Goal: Task Accomplishment & Management: Manage account settings

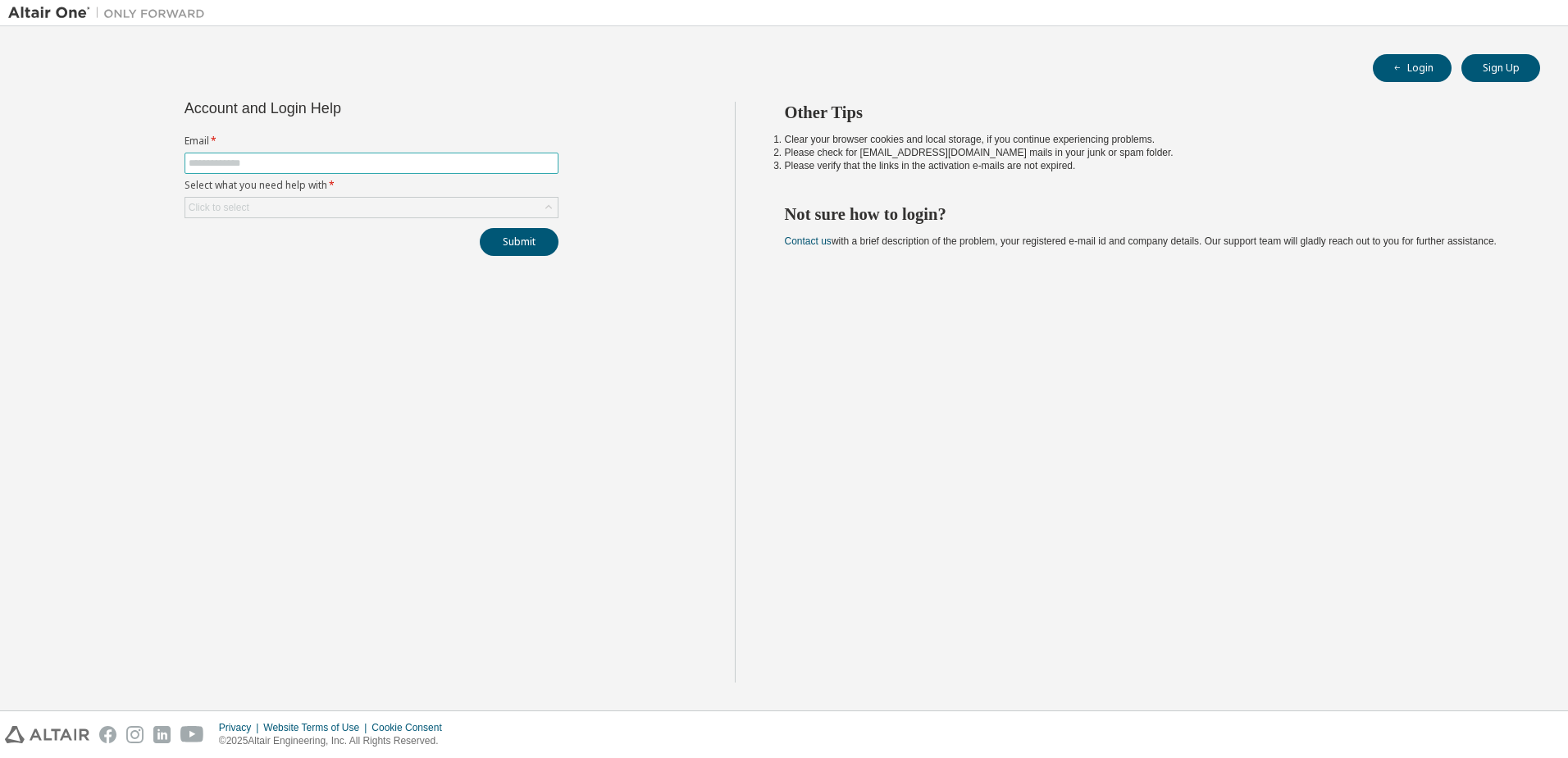
click at [270, 165] on input "text" at bounding box center [371, 163] width 366 height 13
type input "**********"
click at [288, 201] on div "Click to select" at bounding box center [371, 208] width 372 height 20
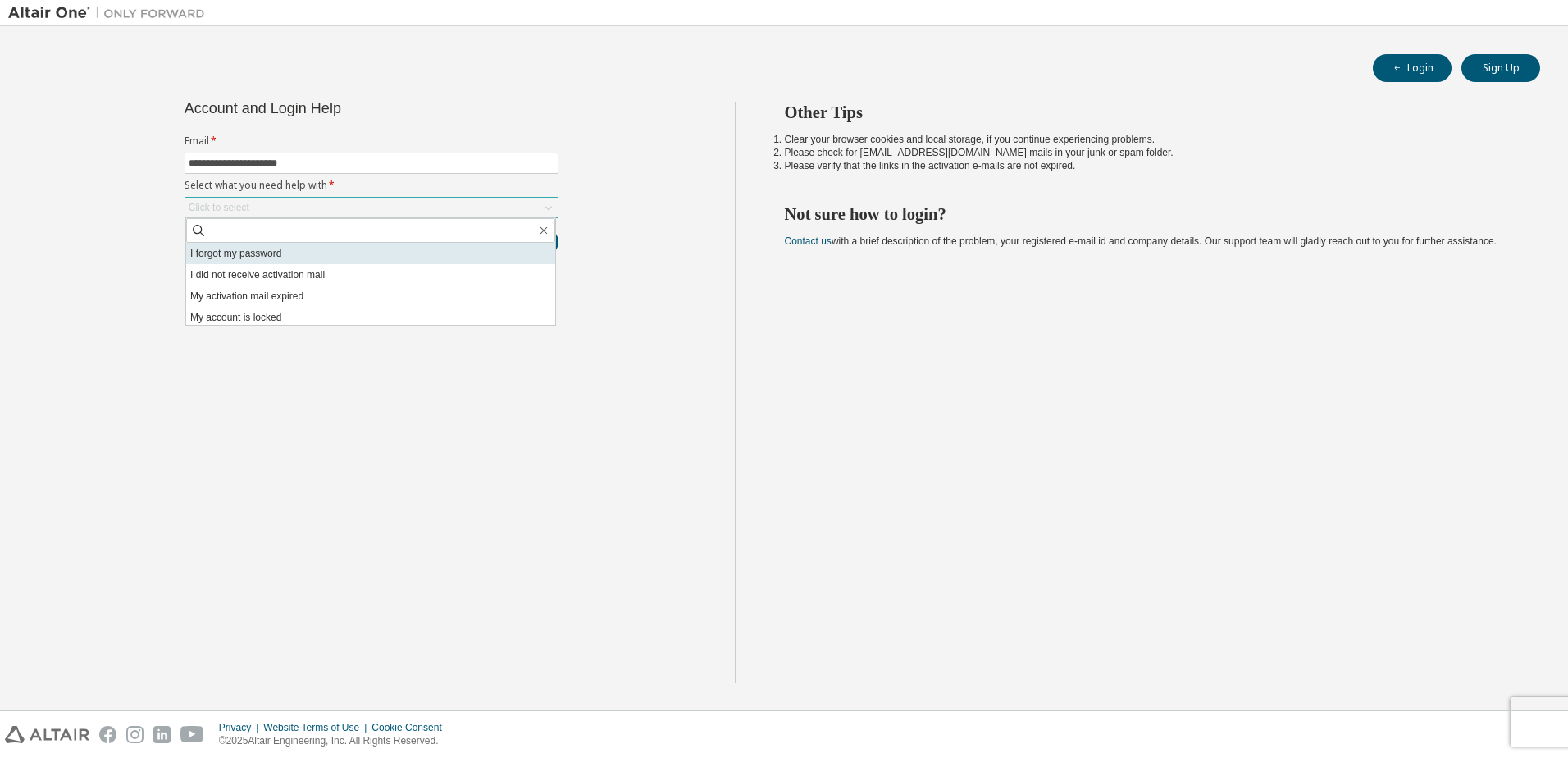
click at [280, 255] on li "I forgot my password" at bounding box center [370, 254] width 369 height 21
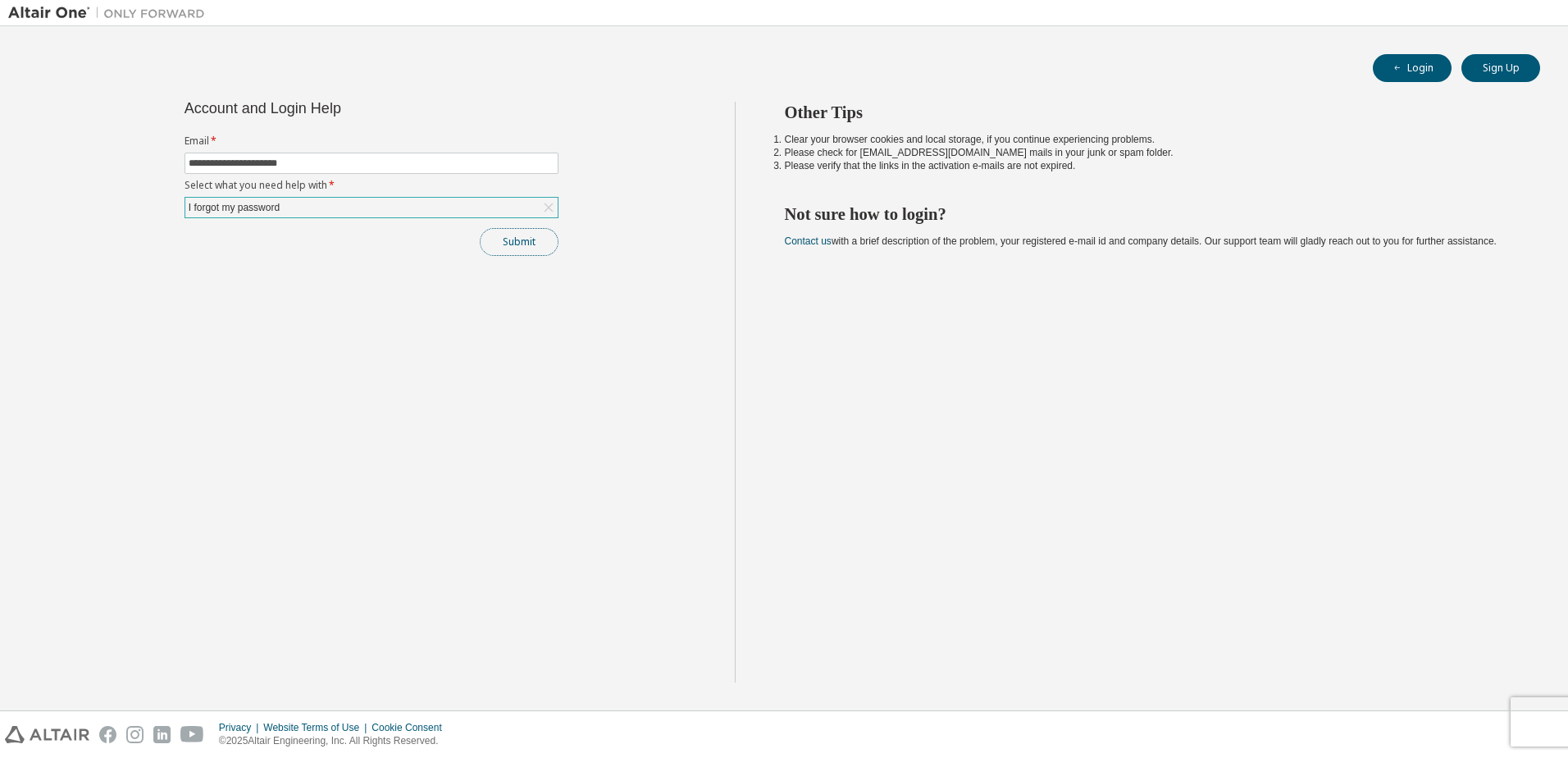
click at [504, 248] on button "Submit" at bounding box center [519, 241] width 78 height 28
click at [525, 248] on button "Submit" at bounding box center [519, 241] width 78 height 28
click at [656, 154] on div "**********" at bounding box center [371, 392] width 727 height 581
click at [980, 439] on div "Other Tips Clear your browser cookies and local storage, if you continue experi…" at bounding box center [1147, 392] width 825 height 581
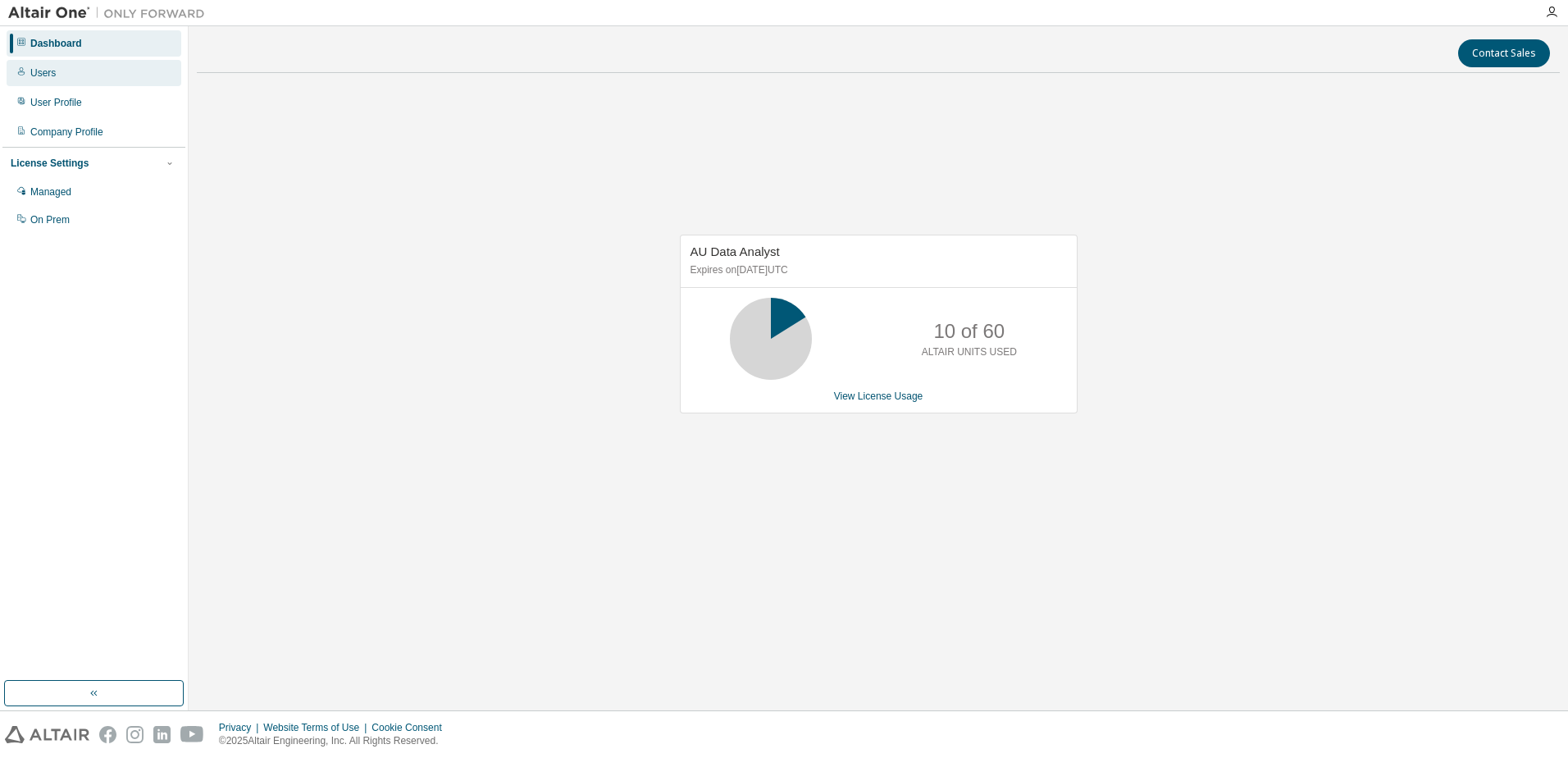
click at [63, 76] on div "Users" at bounding box center [93, 72] width 175 height 26
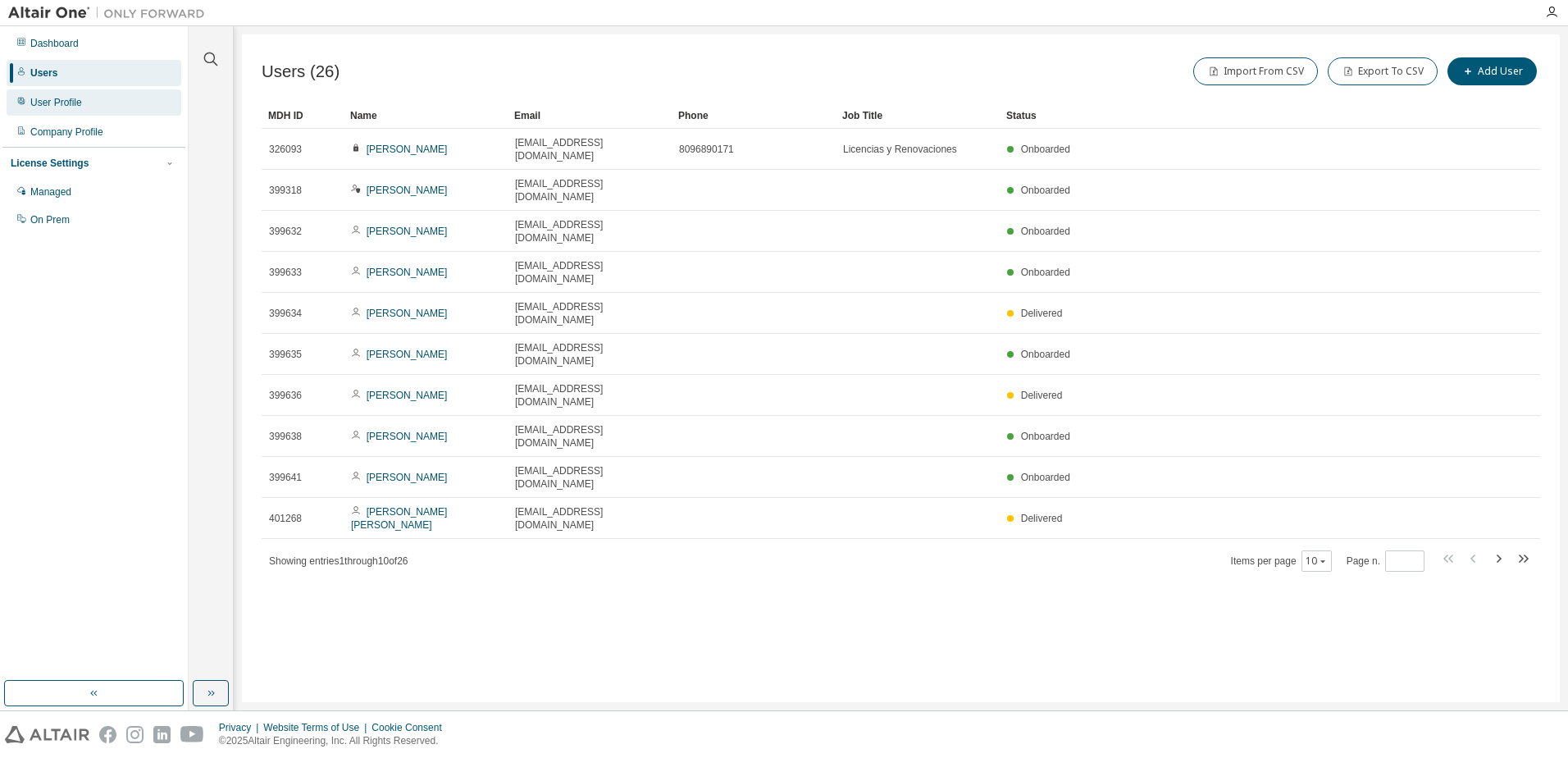
click at [80, 104] on div "User Profile" at bounding box center [93, 102] width 175 height 26
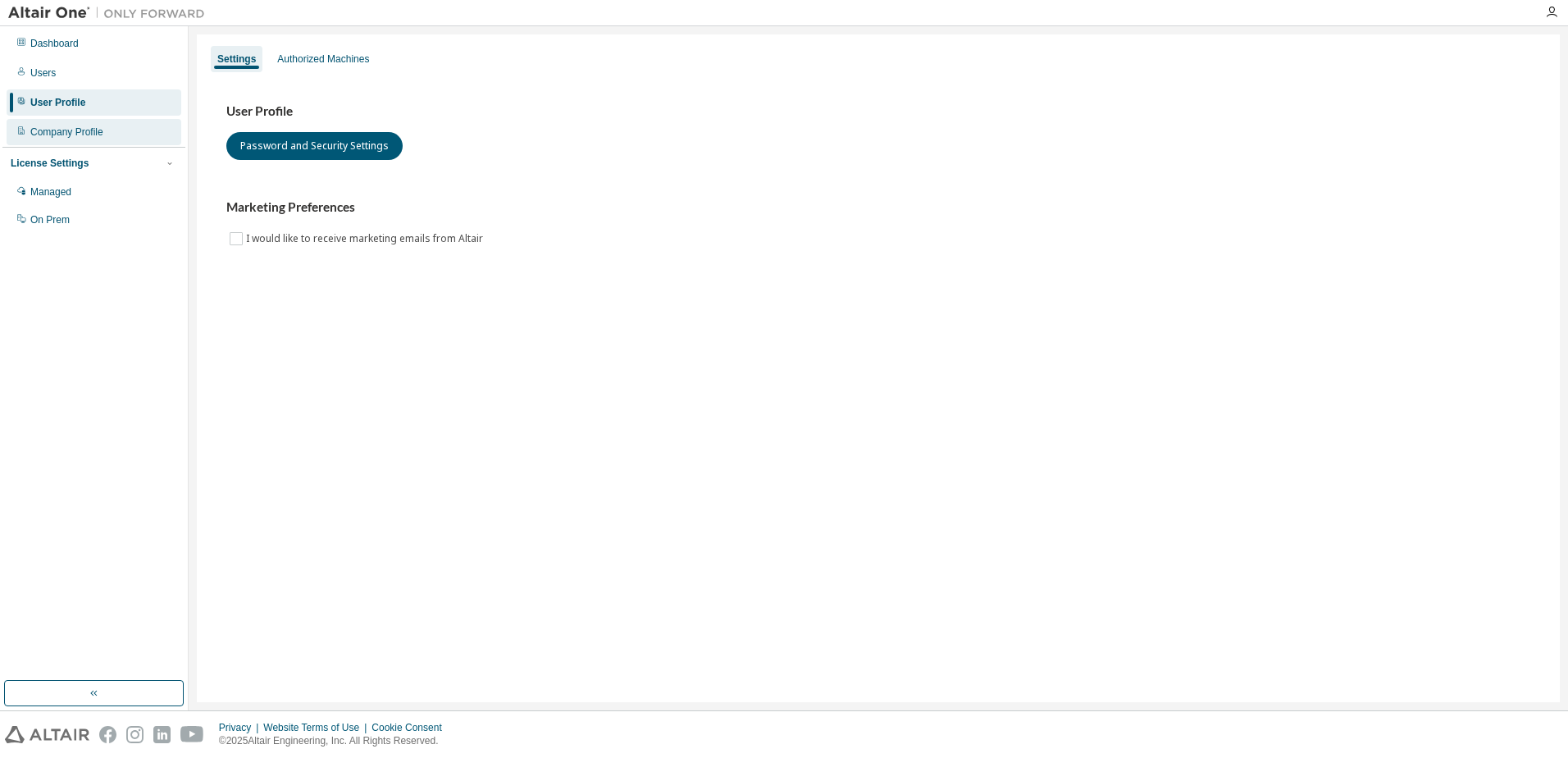
click at [88, 135] on div "Company Profile" at bounding box center [67, 132] width 73 height 13
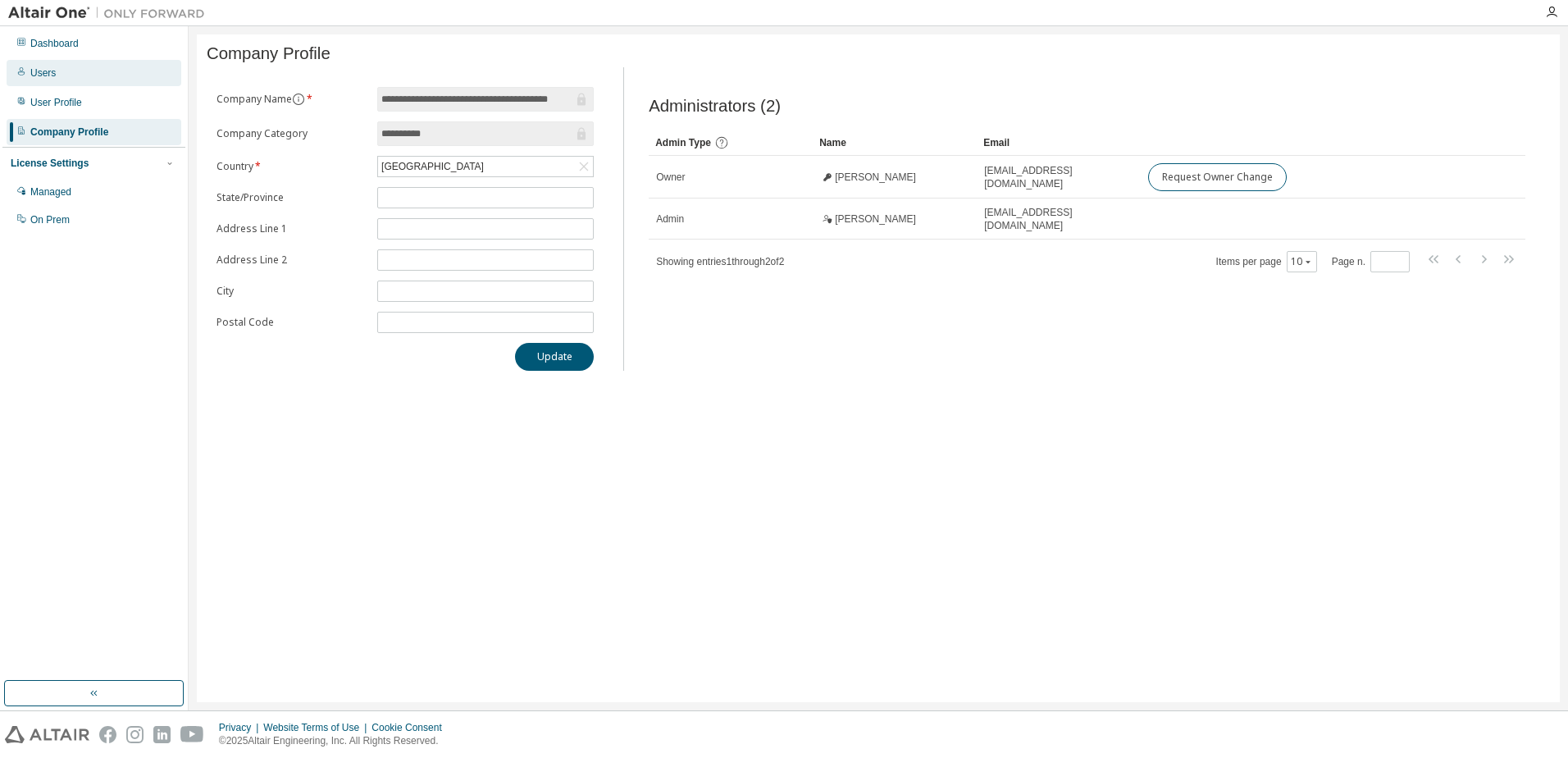
click at [80, 65] on div "Users" at bounding box center [93, 72] width 175 height 26
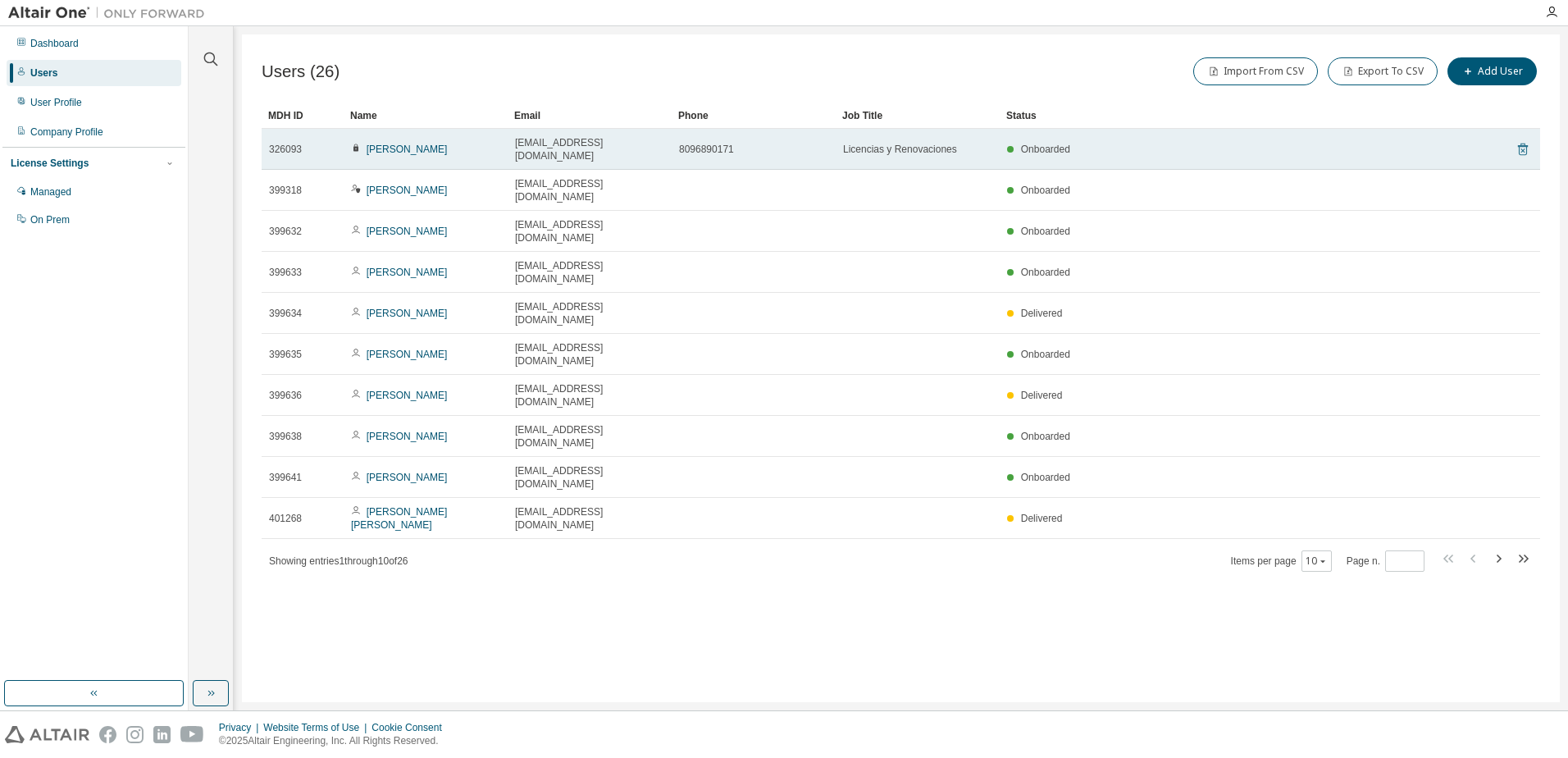
click at [1527, 143] on icon at bounding box center [1522, 150] width 10 height 12
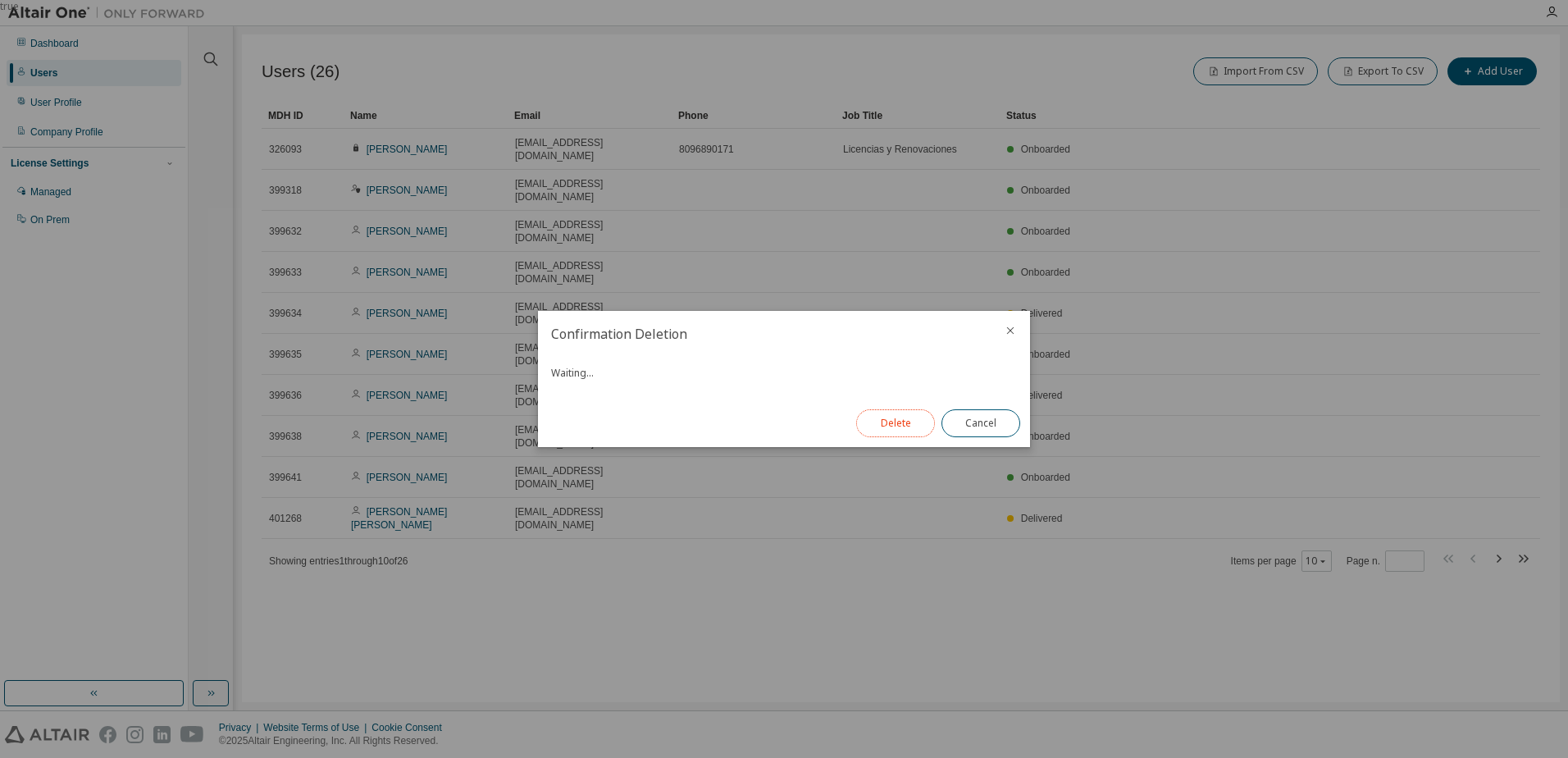
click at [888, 420] on button "Delete" at bounding box center [895, 423] width 78 height 28
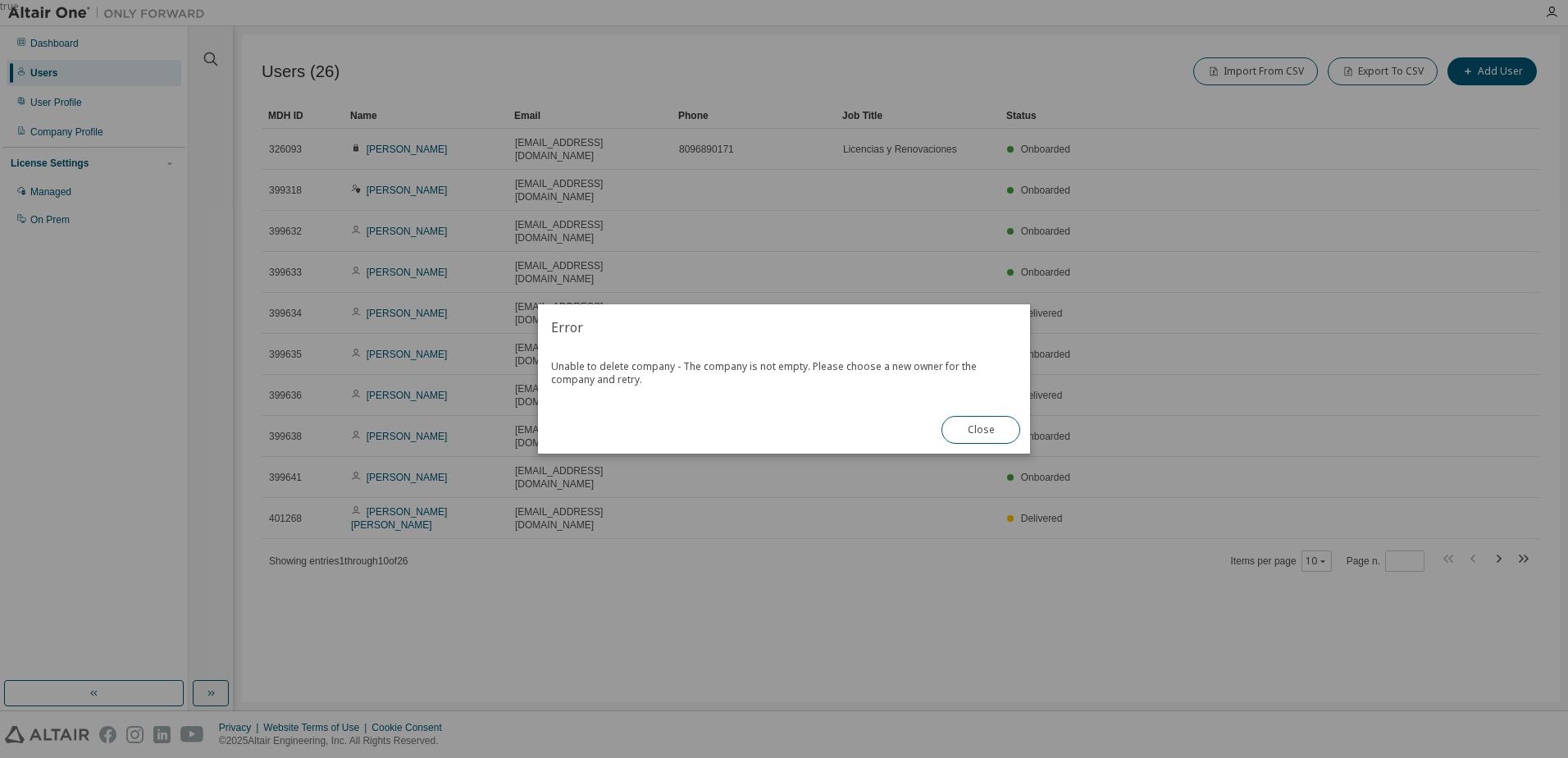
click at [989, 427] on button "Close" at bounding box center [980, 429] width 78 height 28
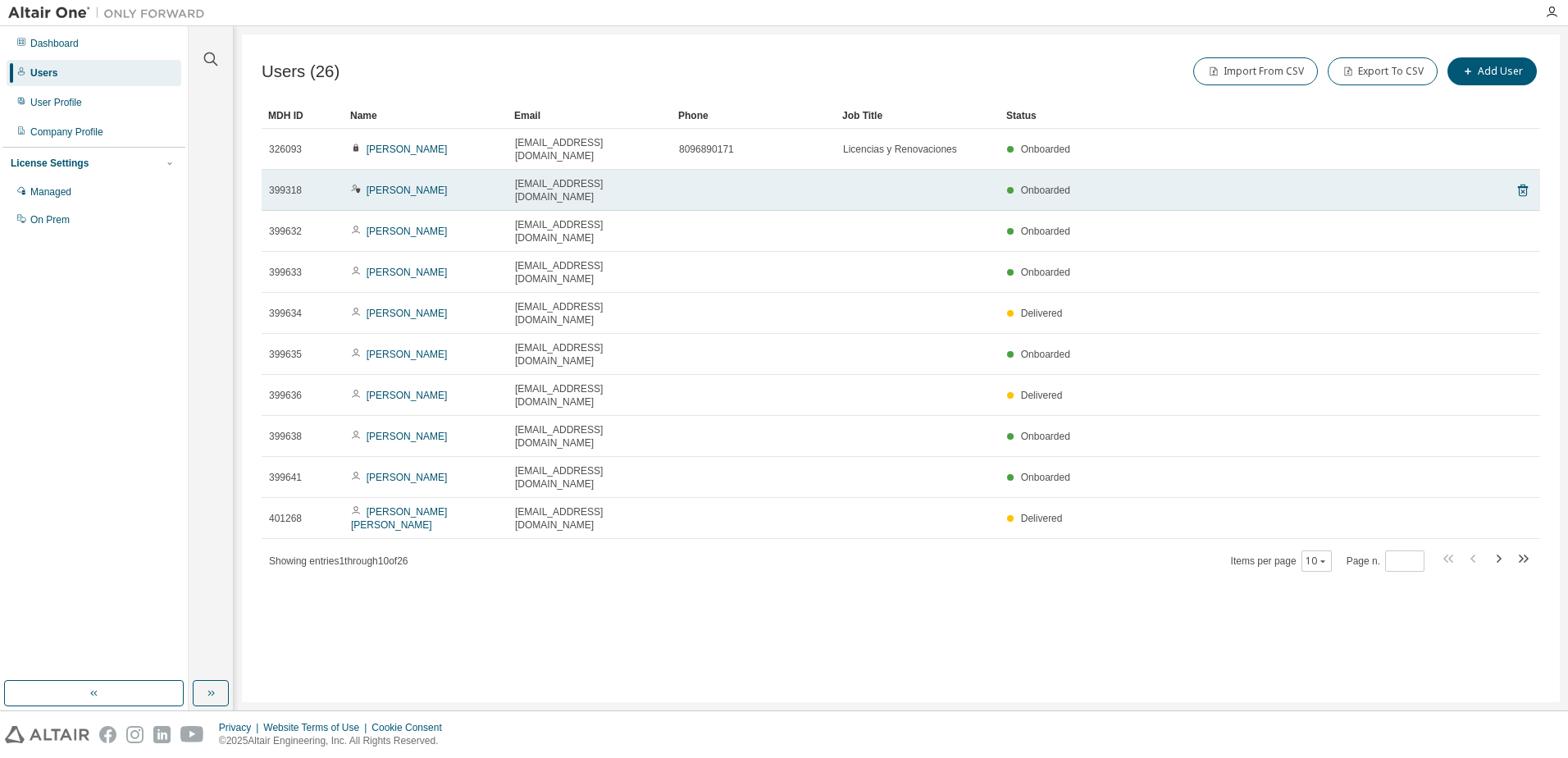
click at [1159, 183] on div "Onboarded" at bounding box center [1231, 190] width 447 height 13
click at [558, 177] on span "[EMAIL_ADDRESS][DOMAIN_NAME]" at bounding box center [589, 190] width 150 height 26
click at [357, 188] on icon at bounding box center [358, 191] width 4 height 5
click at [384, 184] on link "[PERSON_NAME]" at bounding box center [407, 190] width 81 height 12
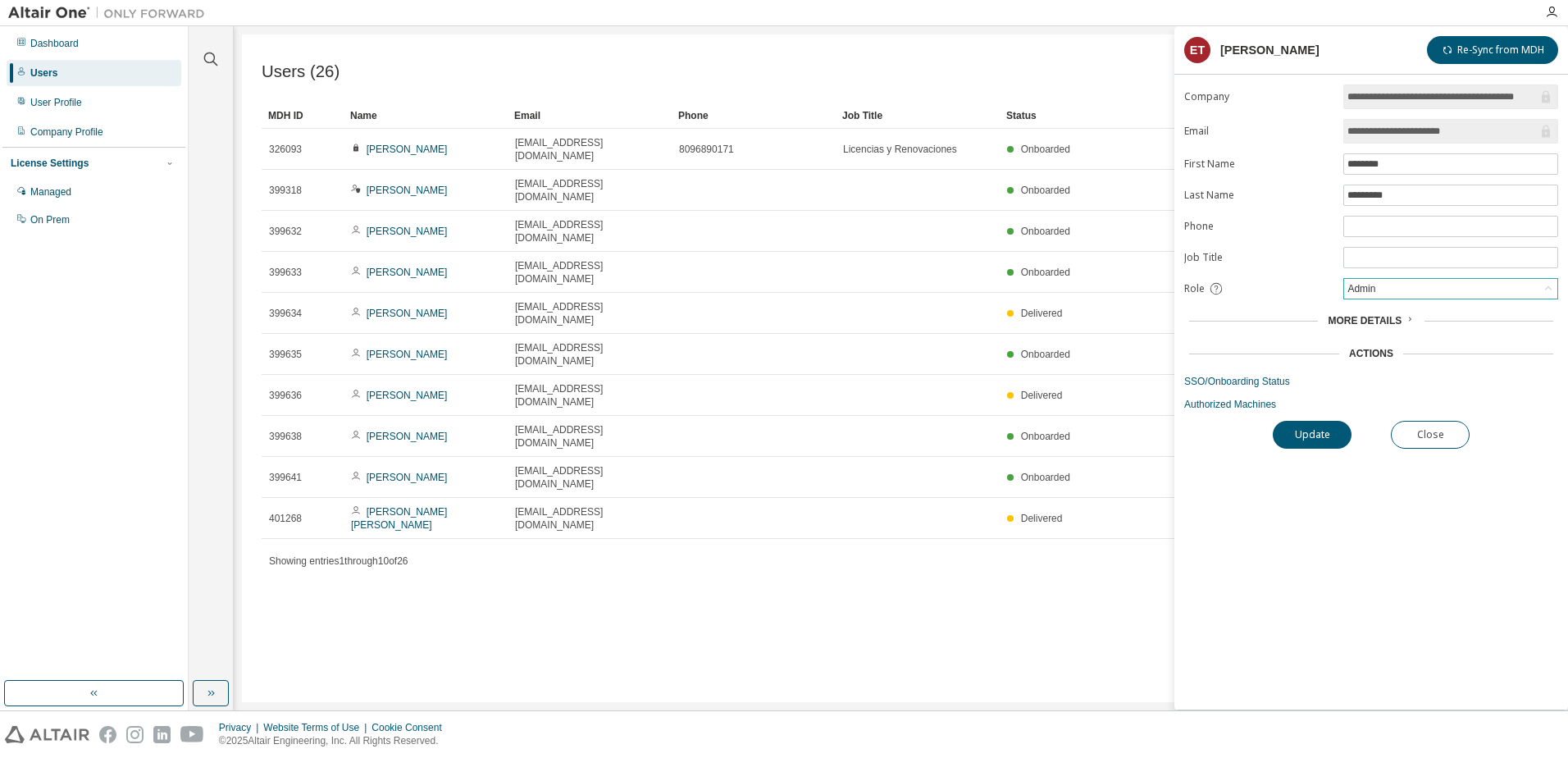
click at [1424, 286] on div "Admin" at bounding box center [1450, 289] width 213 height 20
click at [1394, 326] on li "Owner" at bounding box center [1450, 331] width 210 height 21
click at [1310, 440] on button "Update" at bounding box center [1312, 434] width 78 height 28
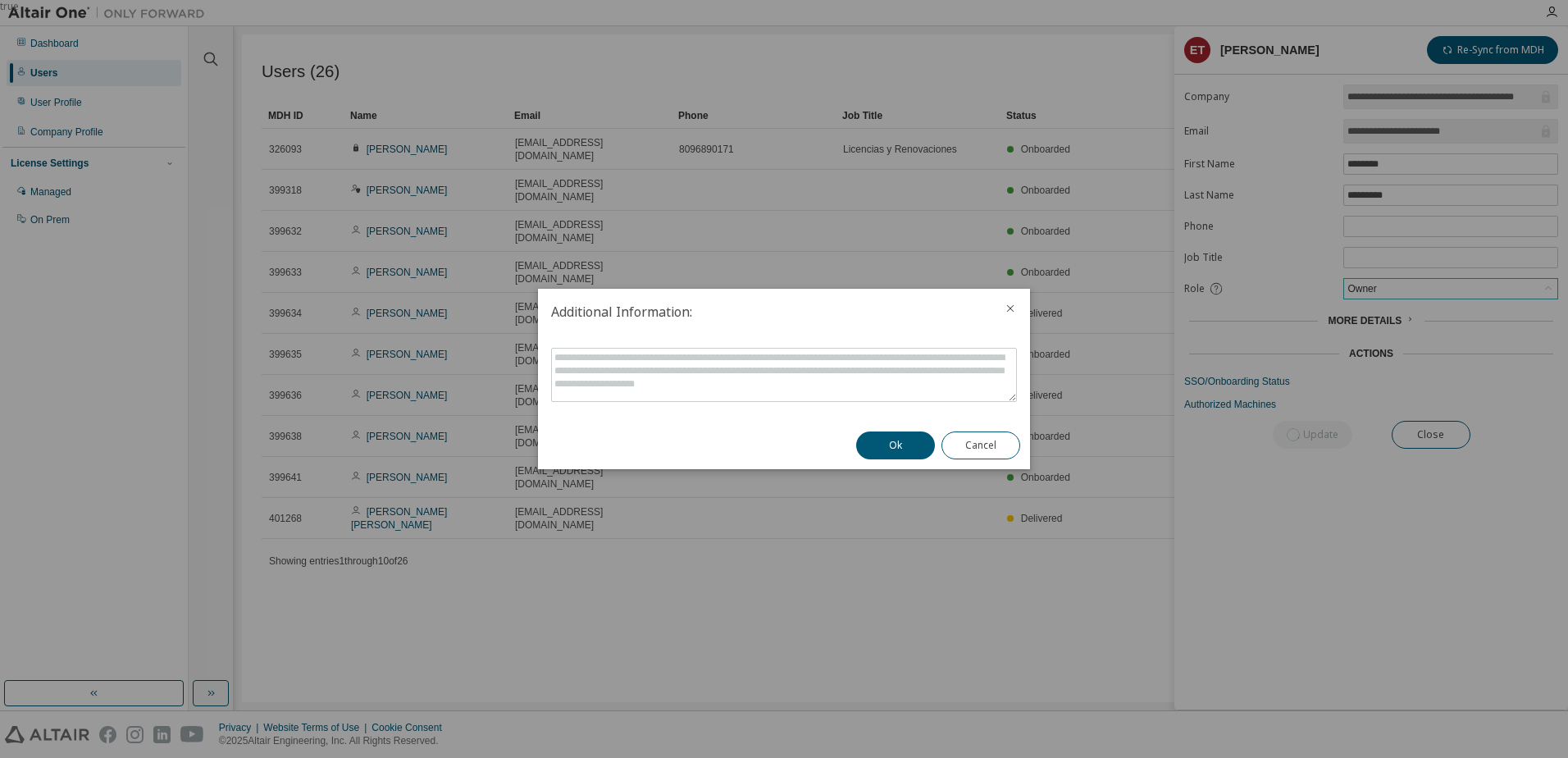
click at [895, 444] on button "Ok" at bounding box center [895, 444] width 78 height 28
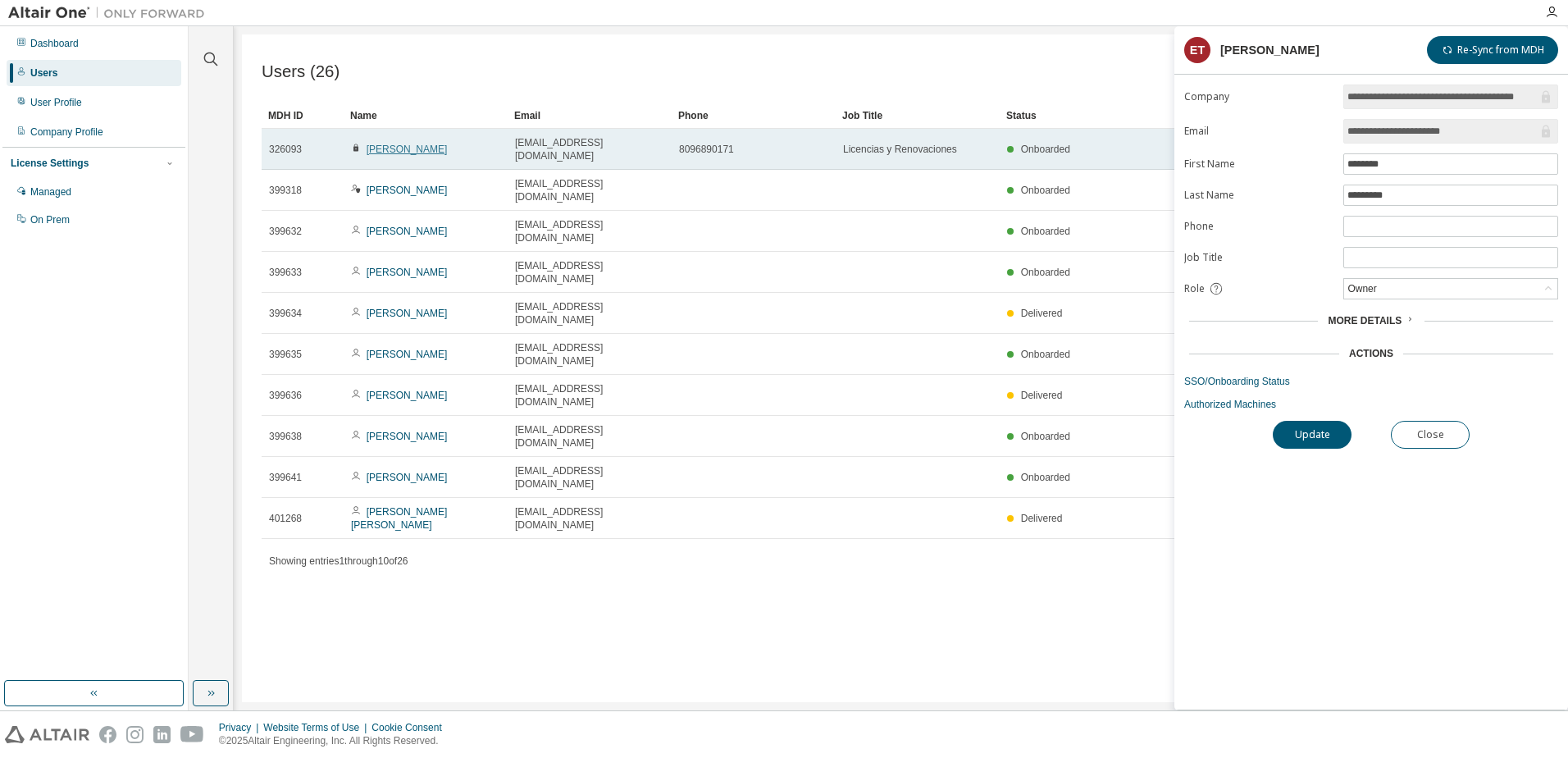
click at [378, 143] on link "[PERSON_NAME]" at bounding box center [407, 149] width 81 height 12
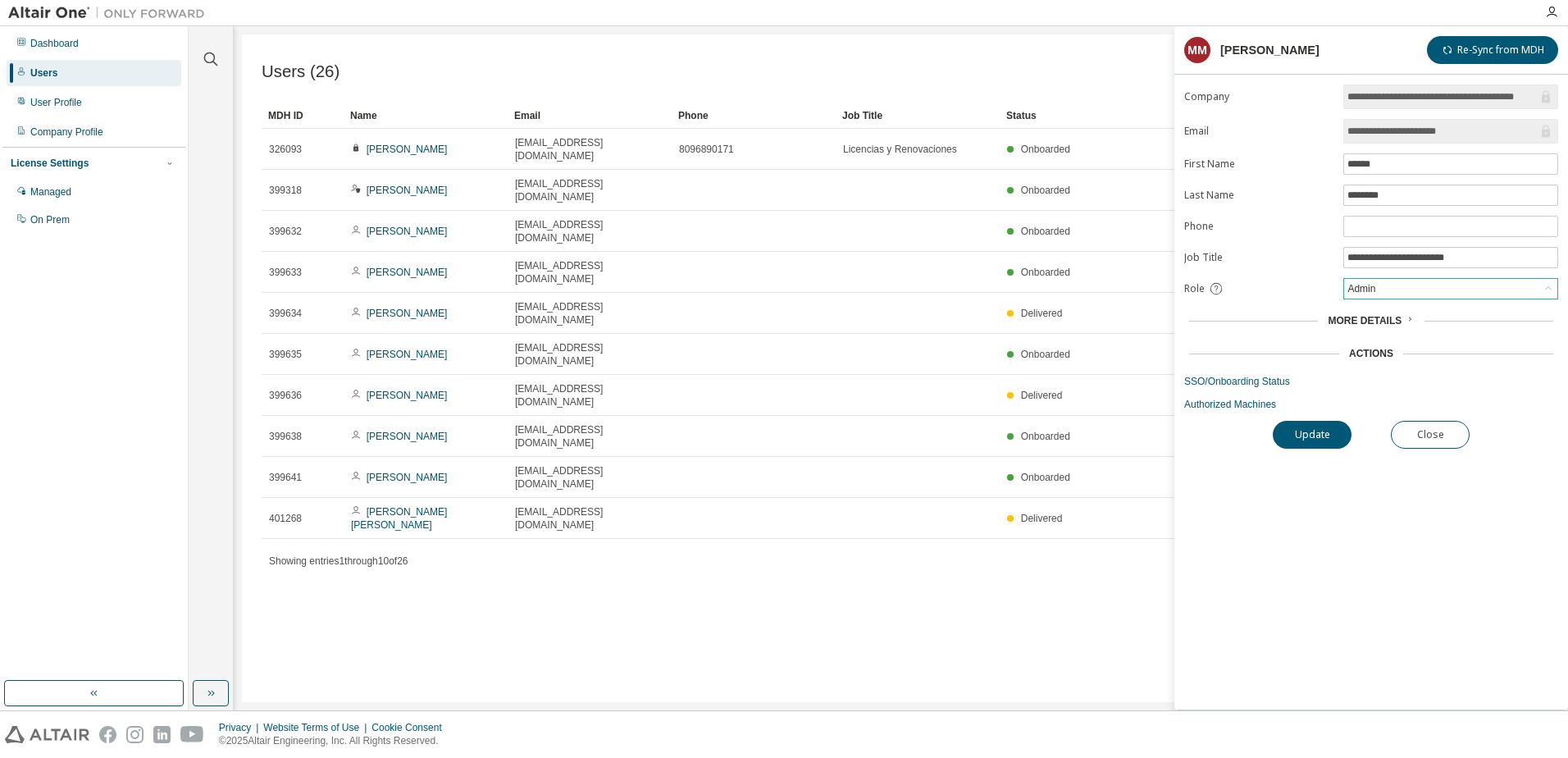
click at [1379, 295] on div "Admin" at bounding box center [1450, 289] width 213 height 20
click at [1379, 351] on li "User" at bounding box center [1450, 353] width 210 height 21
click at [1320, 438] on button "Update" at bounding box center [1312, 434] width 78 height 28
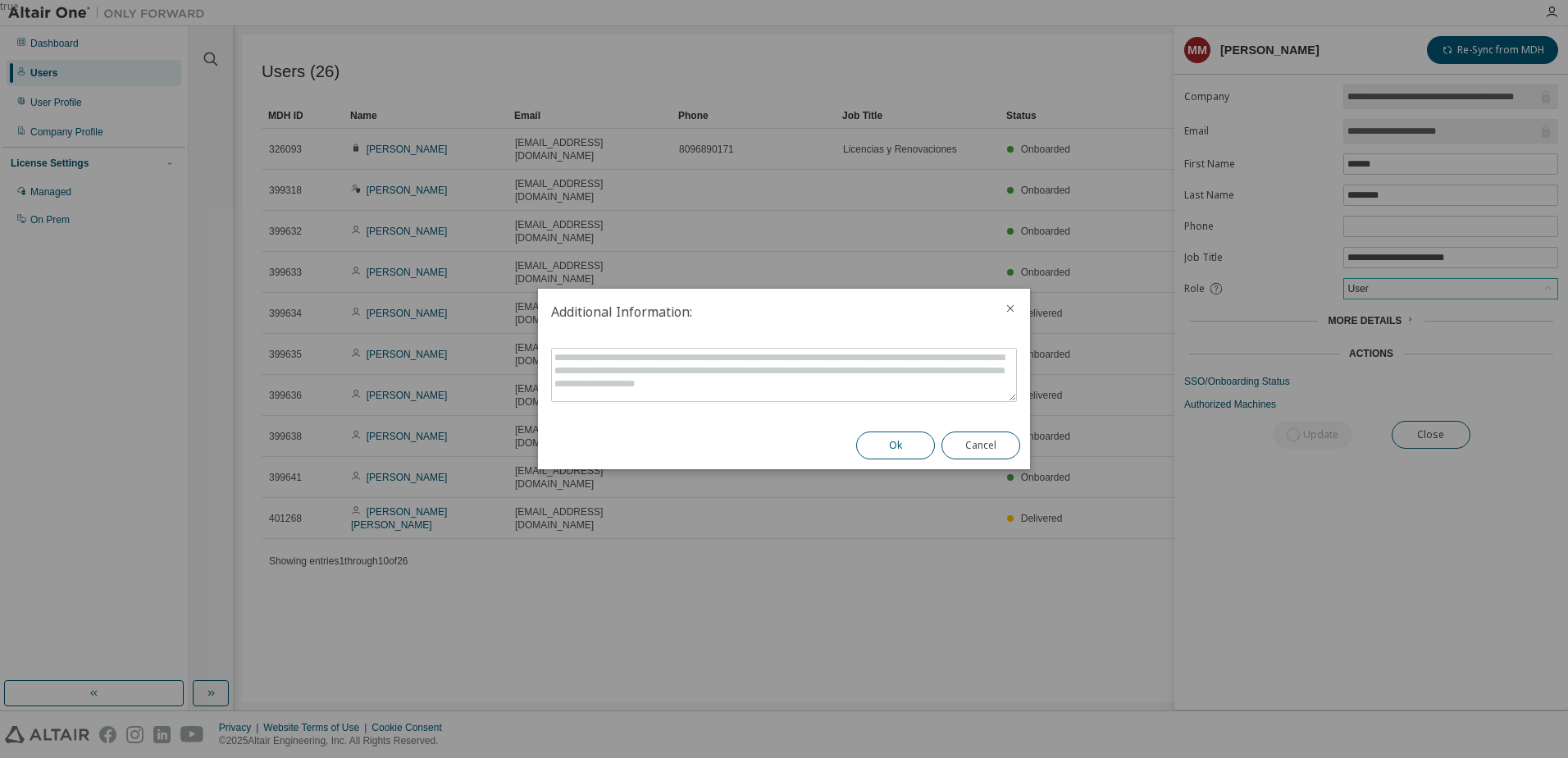
click at [887, 450] on button "Ok" at bounding box center [895, 444] width 78 height 28
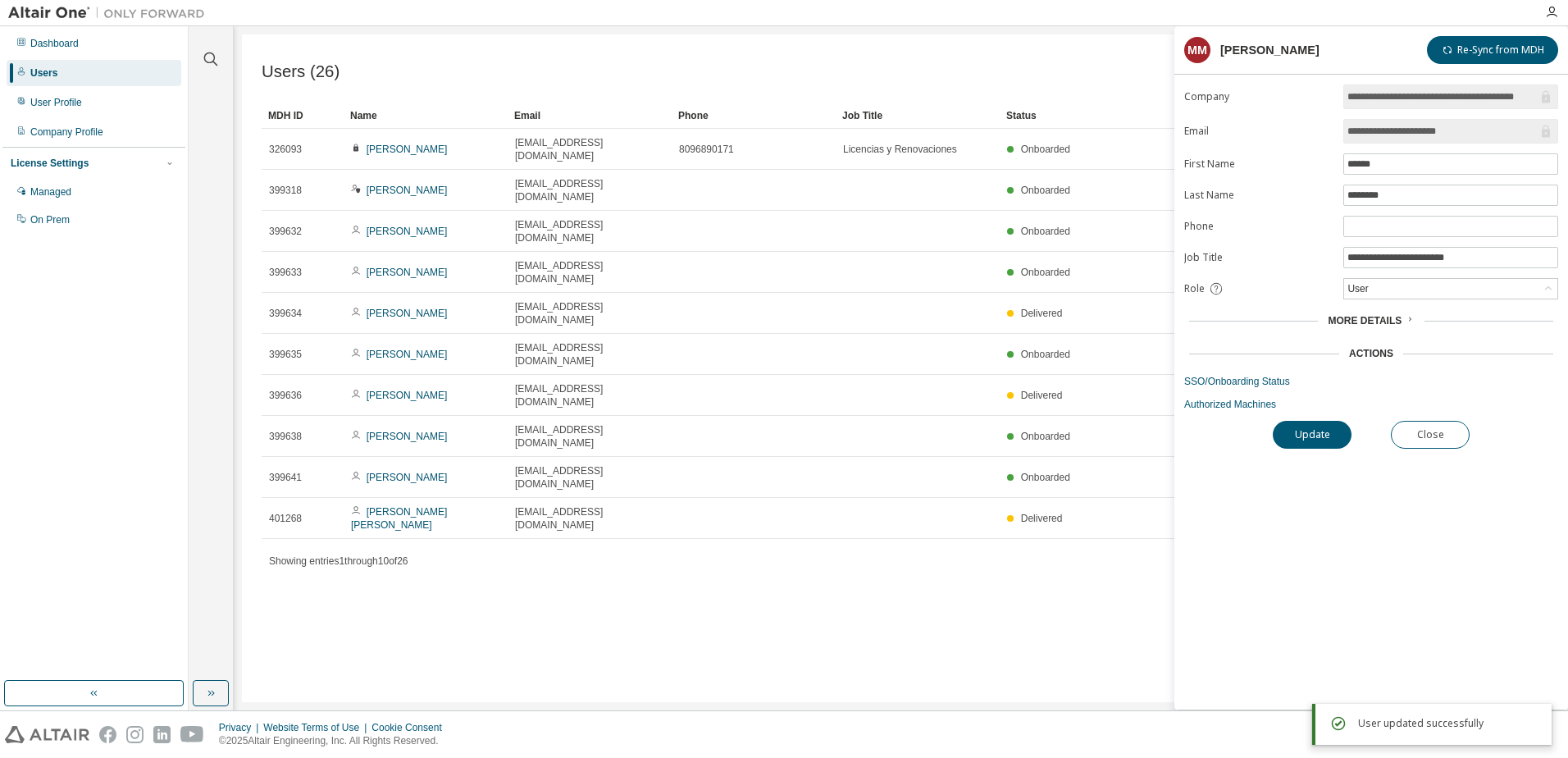
click at [800, 502] on div "Users (26) Import From CSV Export To CSV Add User Clear Load Save Save As Field…" at bounding box center [901, 369] width 1318 height 668
click at [1014, 484] on div "Users (26) Import From CSV Export To CSV Add User Clear Load Save Save As Field…" at bounding box center [901, 369] width 1318 height 668
click at [1418, 436] on button "Close" at bounding box center [1430, 434] width 78 height 28
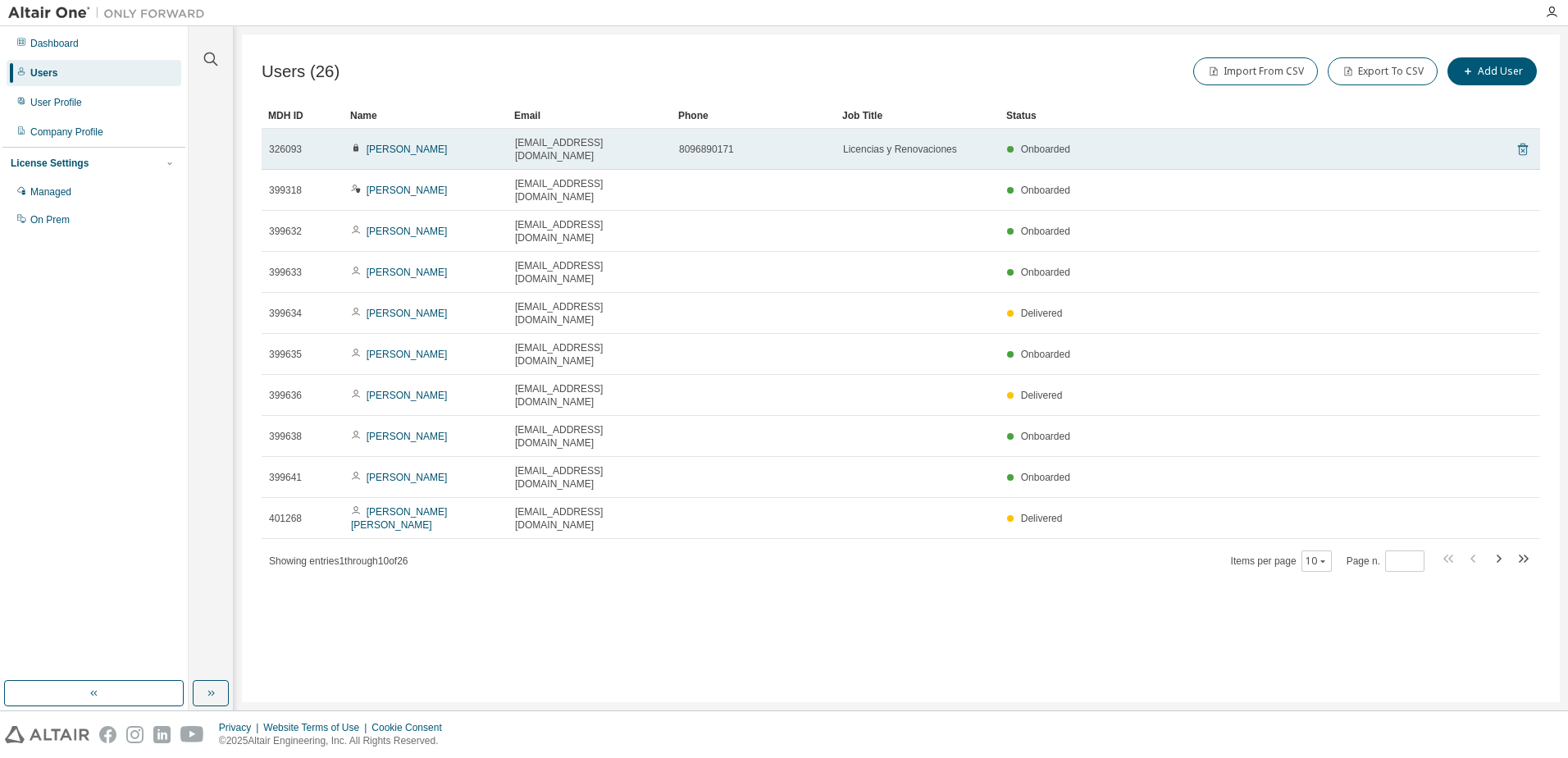
click at [1528, 143] on icon at bounding box center [1522, 150] width 10 height 12
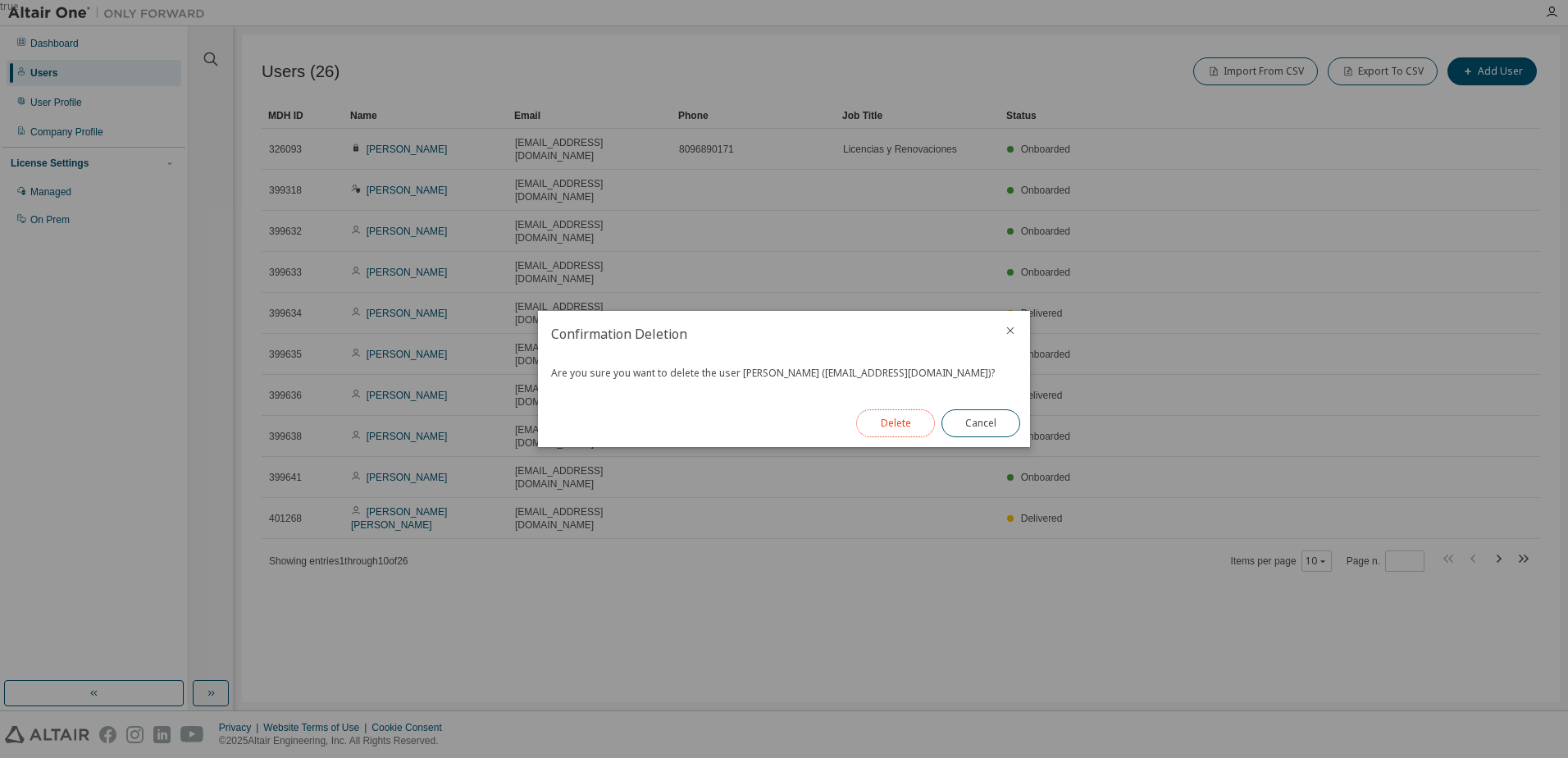
click at [889, 422] on button "Delete" at bounding box center [895, 423] width 78 height 28
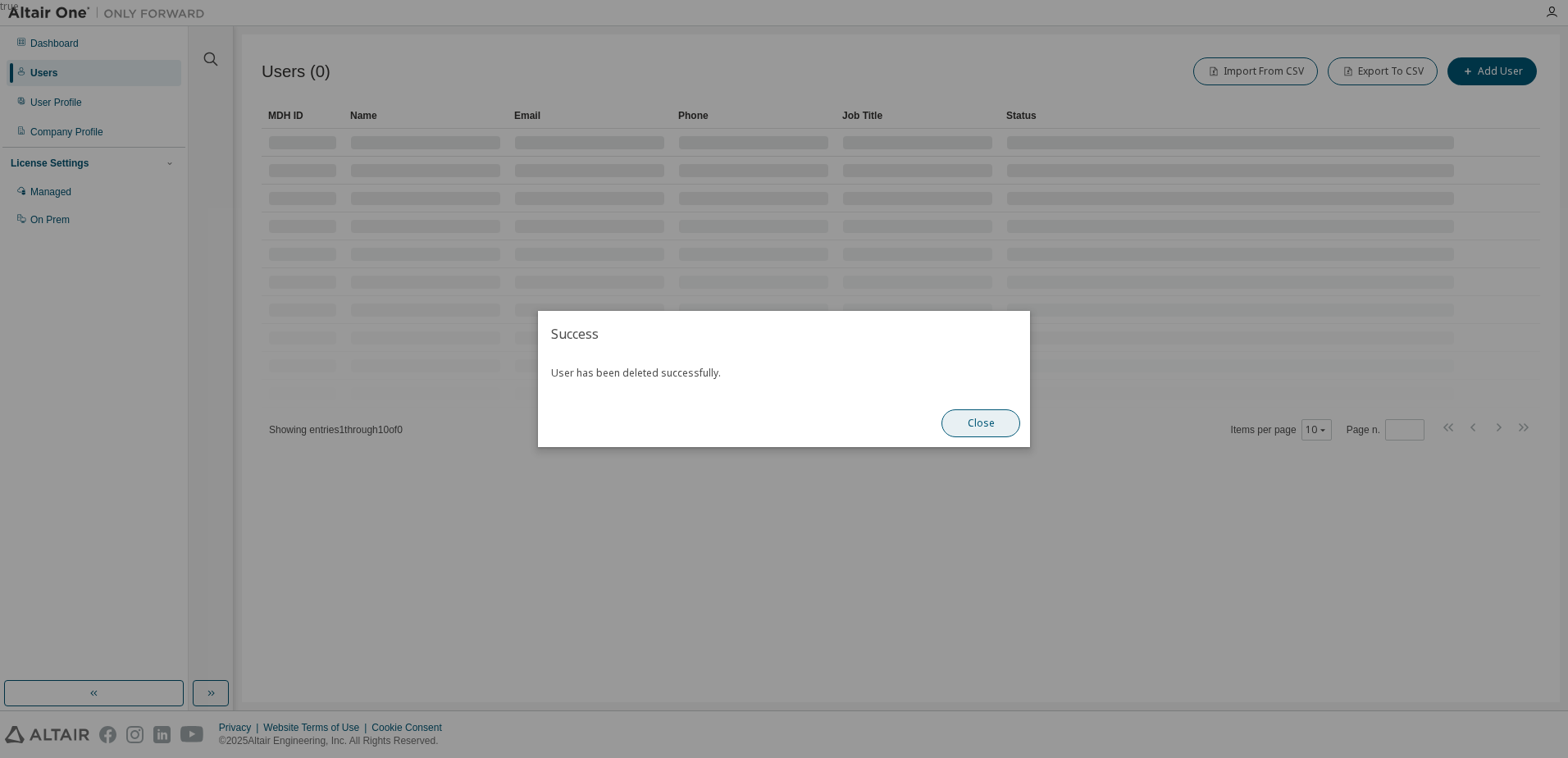
click at [979, 420] on button "Close" at bounding box center [980, 423] width 78 height 28
